Goal: Information Seeking & Learning: Understand process/instructions

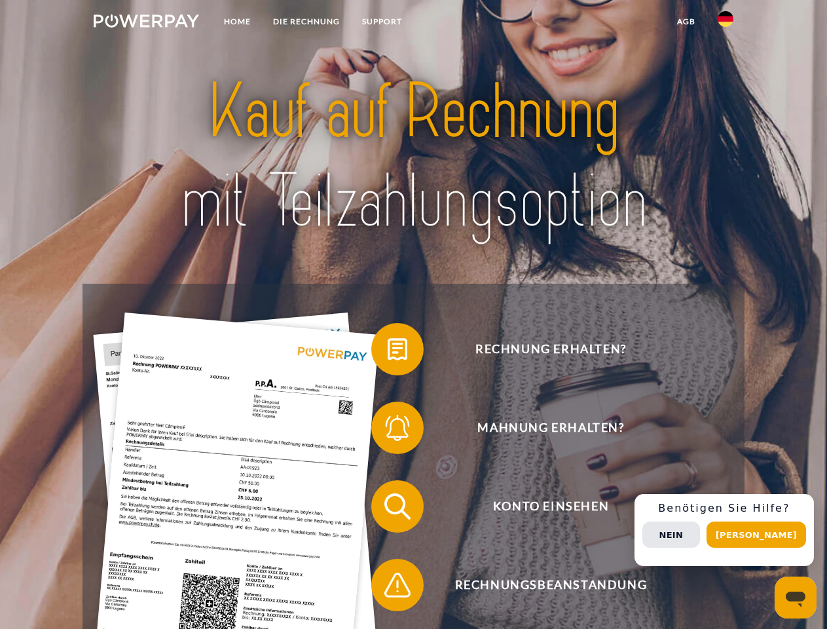
click at [146, 23] on img at bounding box center [146, 20] width 105 height 13
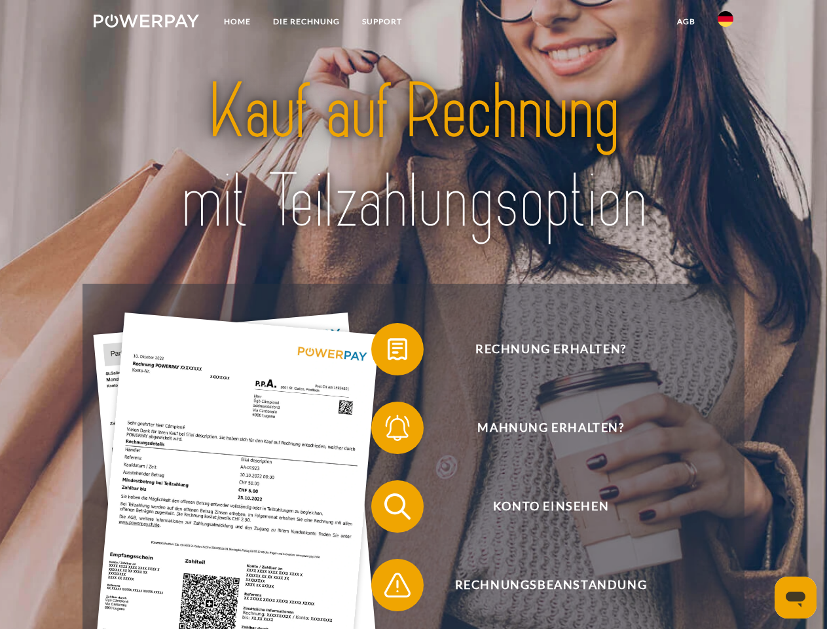
click at [725, 23] on img at bounding box center [726, 19] width 16 height 16
click at [686, 22] on link "agb" at bounding box center [686, 22] width 41 height 24
click at [388, 352] on span at bounding box center [377, 348] width 65 height 65
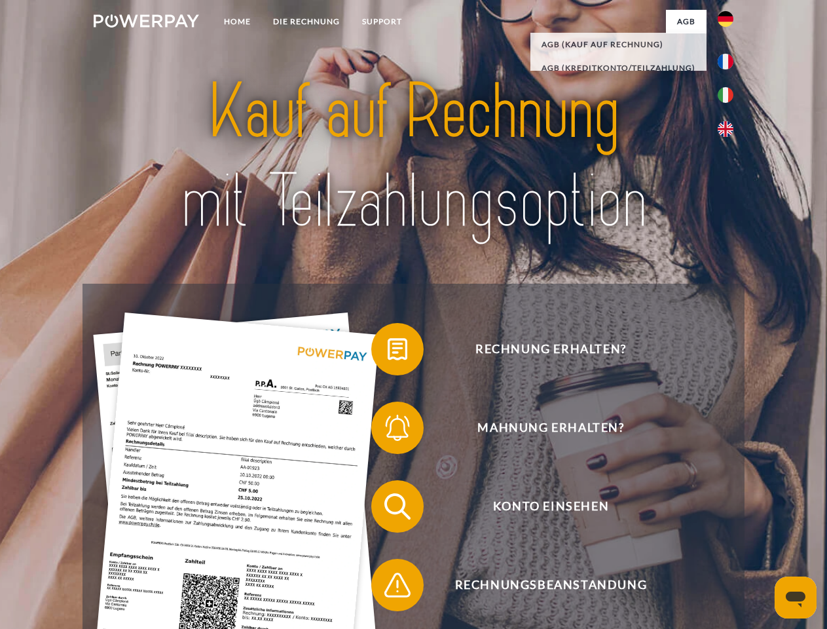
click at [388, 430] on span at bounding box center [377, 427] width 65 height 65
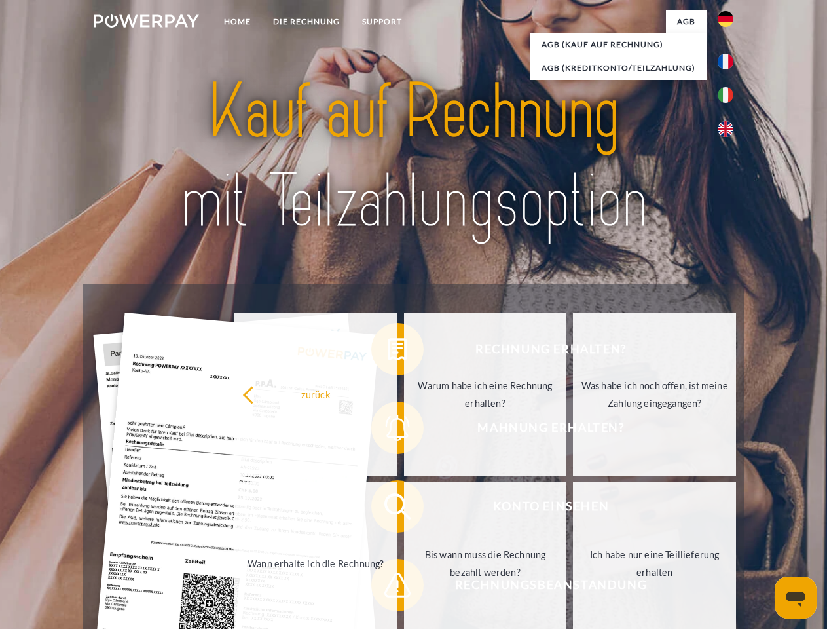
click at [404, 509] on link "Bis wann muss die Rechnung bezahlt werden?" at bounding box center [485, 563] width 163 height 164
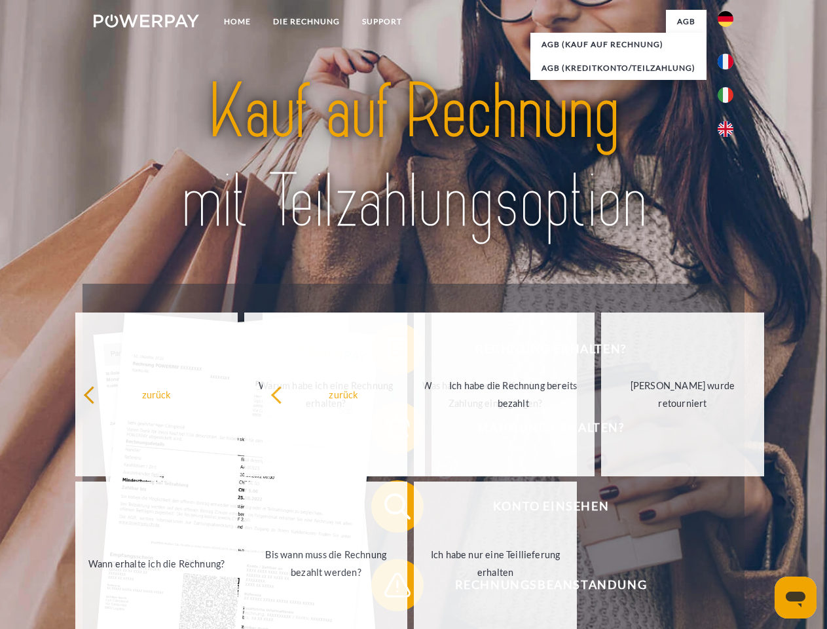
click at [388, 587] on span at bounding box center [377, 584] width 65 height 65
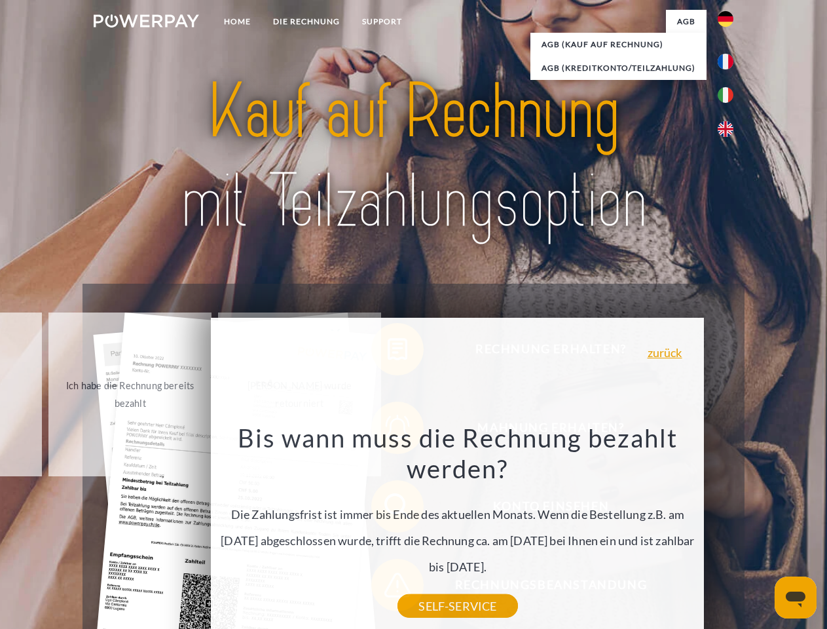
click at [729, 530] on div "Rechnung erhalten? Mahnung erhalten? Konto einsehen" at bounding box center [413, 546] width 661 height 524
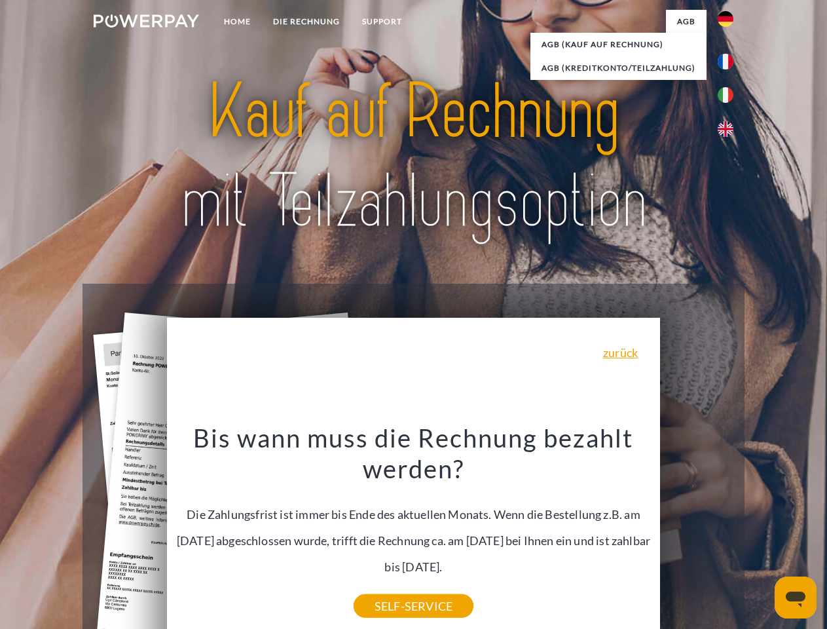
click at [697, 532] on span "Konto einsehen" at bounding box center [550, 506] width 321 height 52
click at [761, 534] on header "Home DIE RECHNUNG SUPPORT" at bounding box center [413, 452] width 827 height 904
